Goal: Check status: Check status

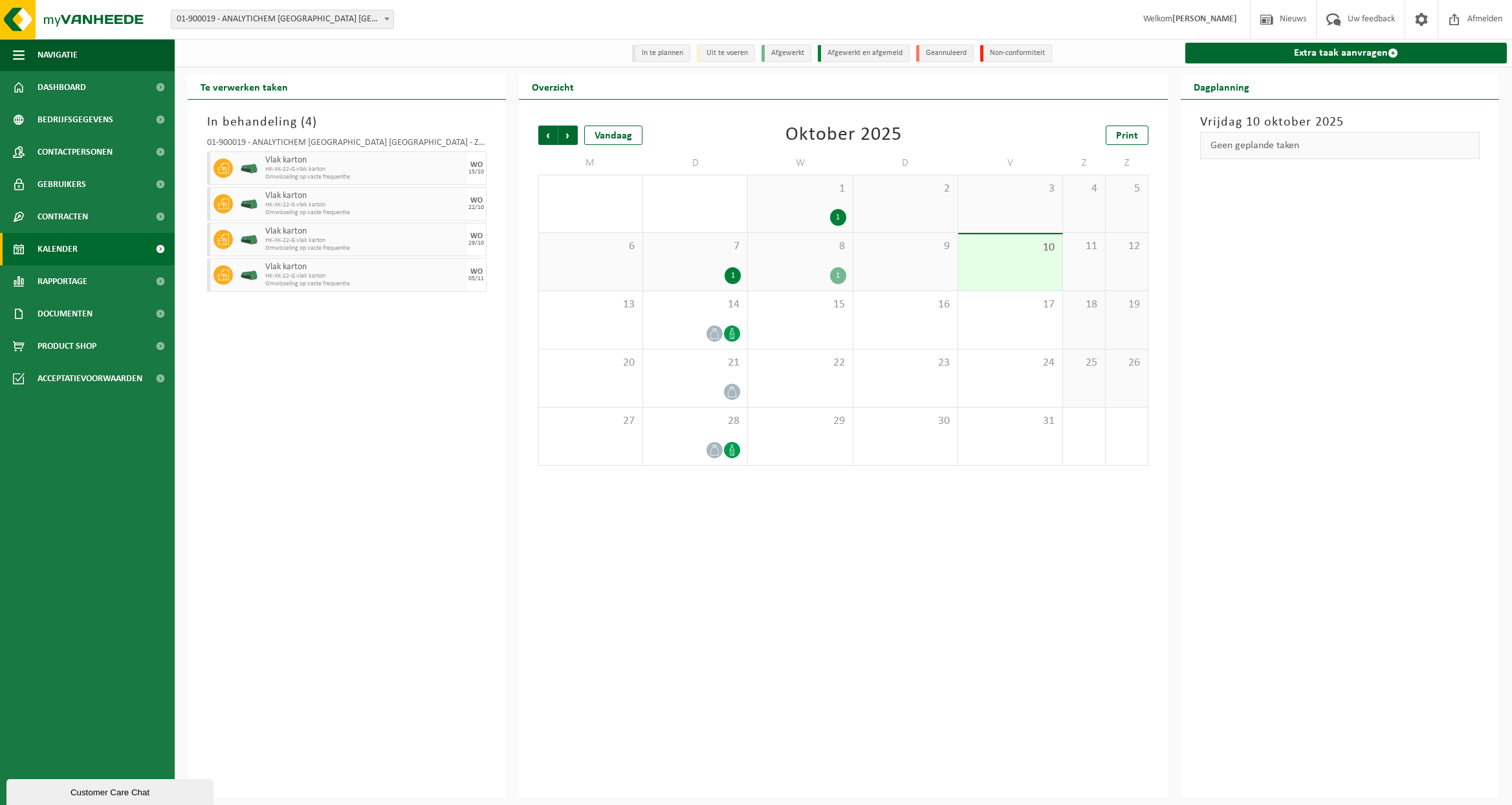
click at [111, 792] on div "Customer Care Chat" at bounding box center [110, 792] width 188 height 10
